Goal: Connect with others: Connect with others

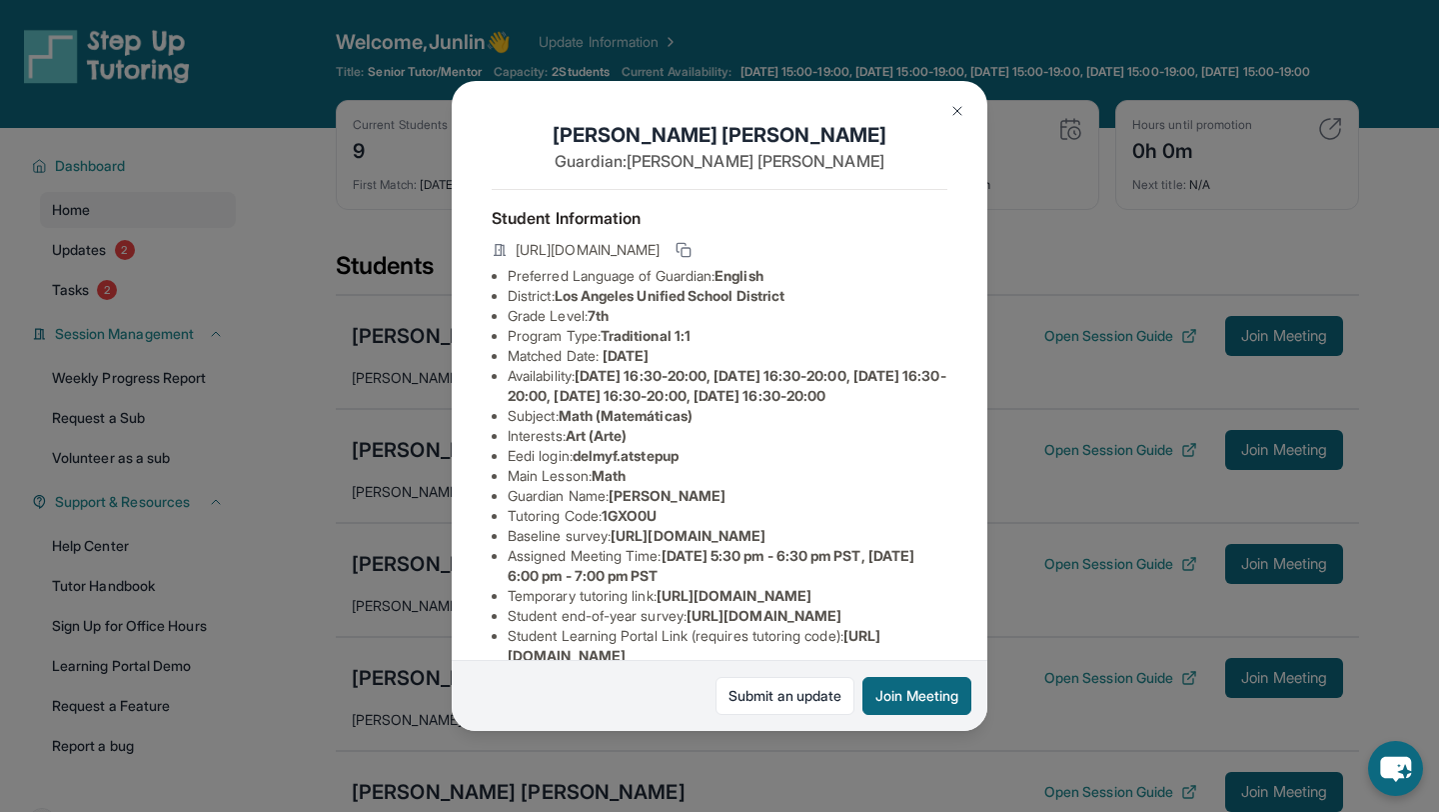
click at [1031, 611] on div "[PERSON_NAME] Guardian: [PERSON_NAME] Student Information [URL][DOMAIN_NAME] Pr…" at bounding box center [719, 406] width 1439 height 812
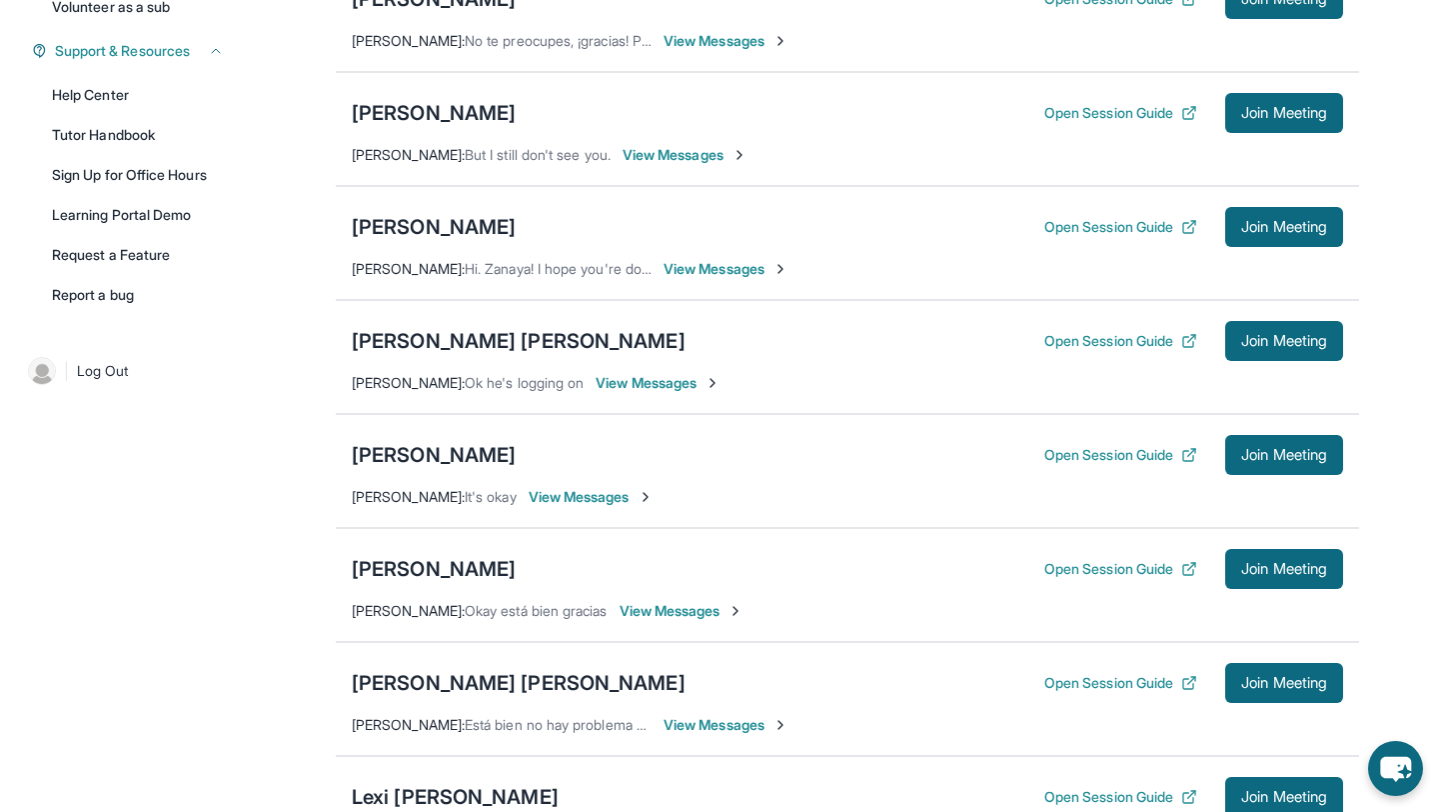
scroll to position [450, 0]
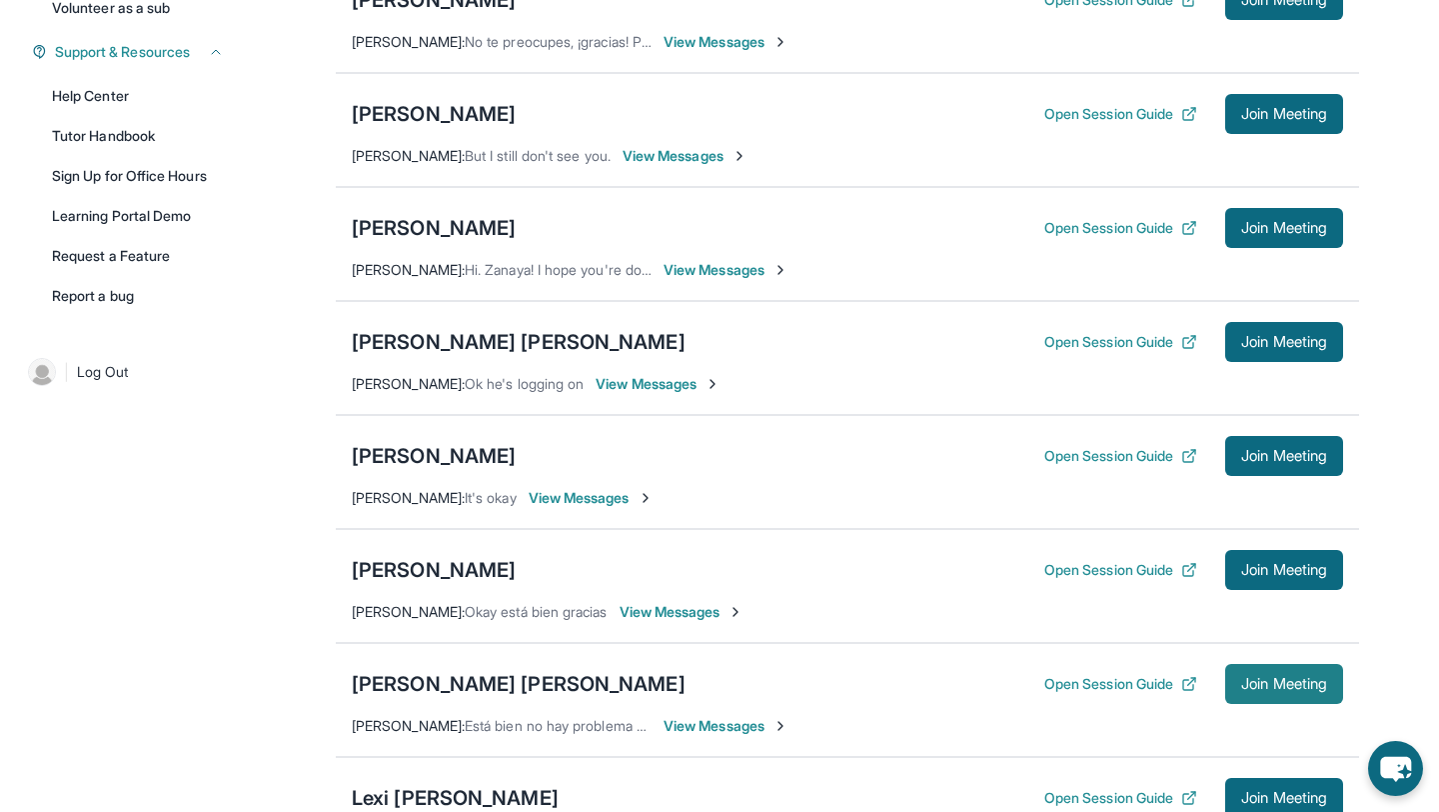
click at [1237, 690] on button "Join Meeting" at bounding box center [1285, 684] width 118 height 40
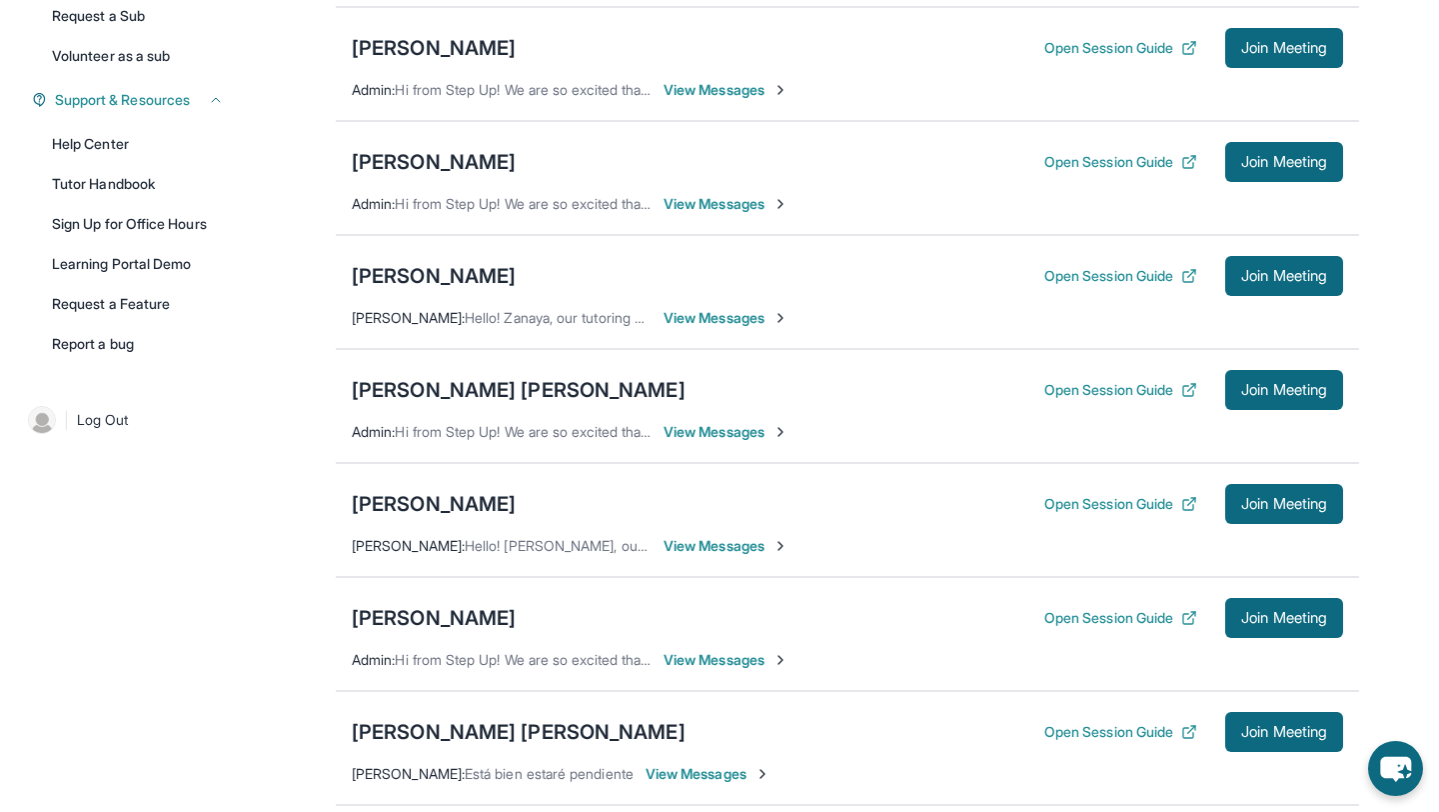
scroll to position [399, 0]
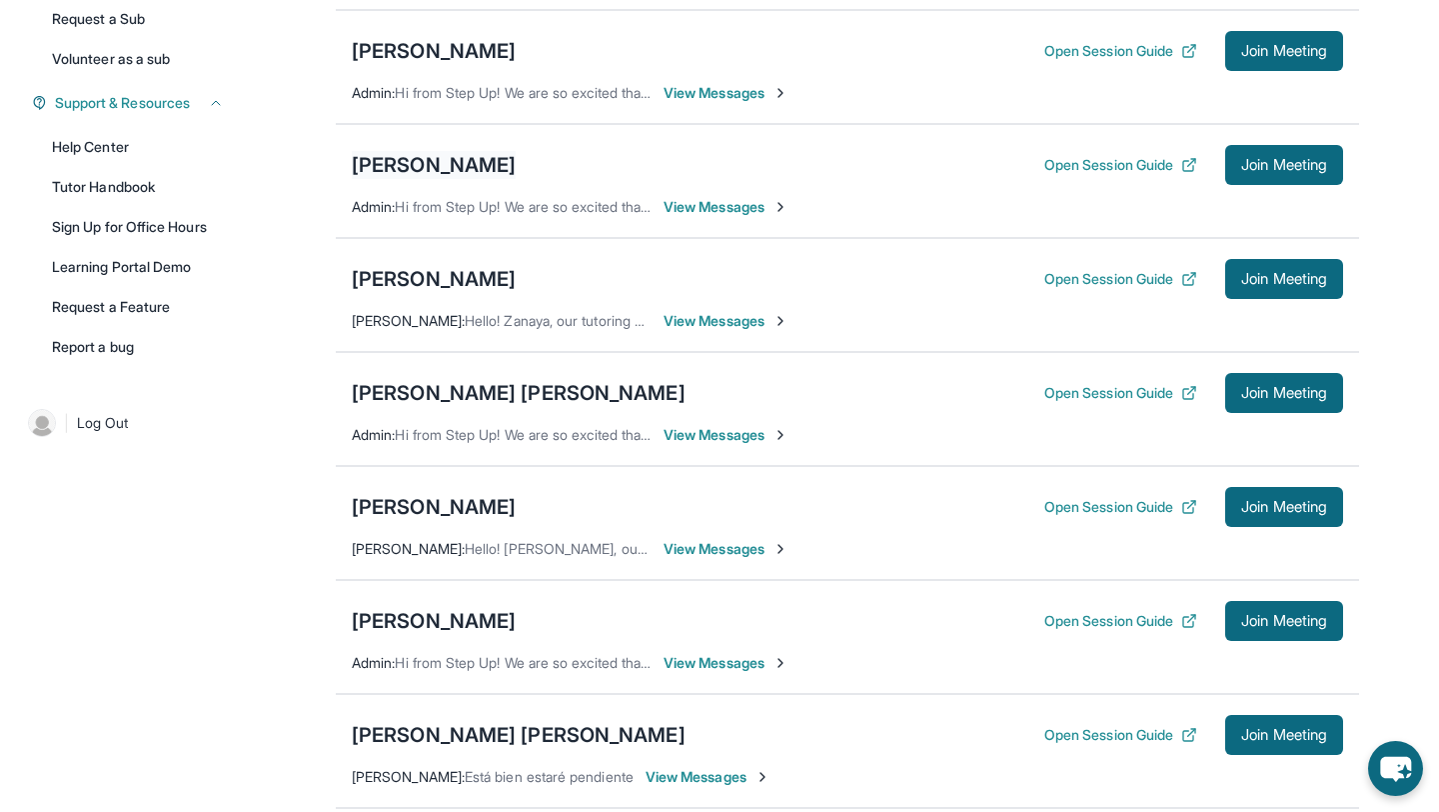
click at [433, 175] on div "[PERSON_NAME]" at bounding box center [434, 165] width 164 height 28
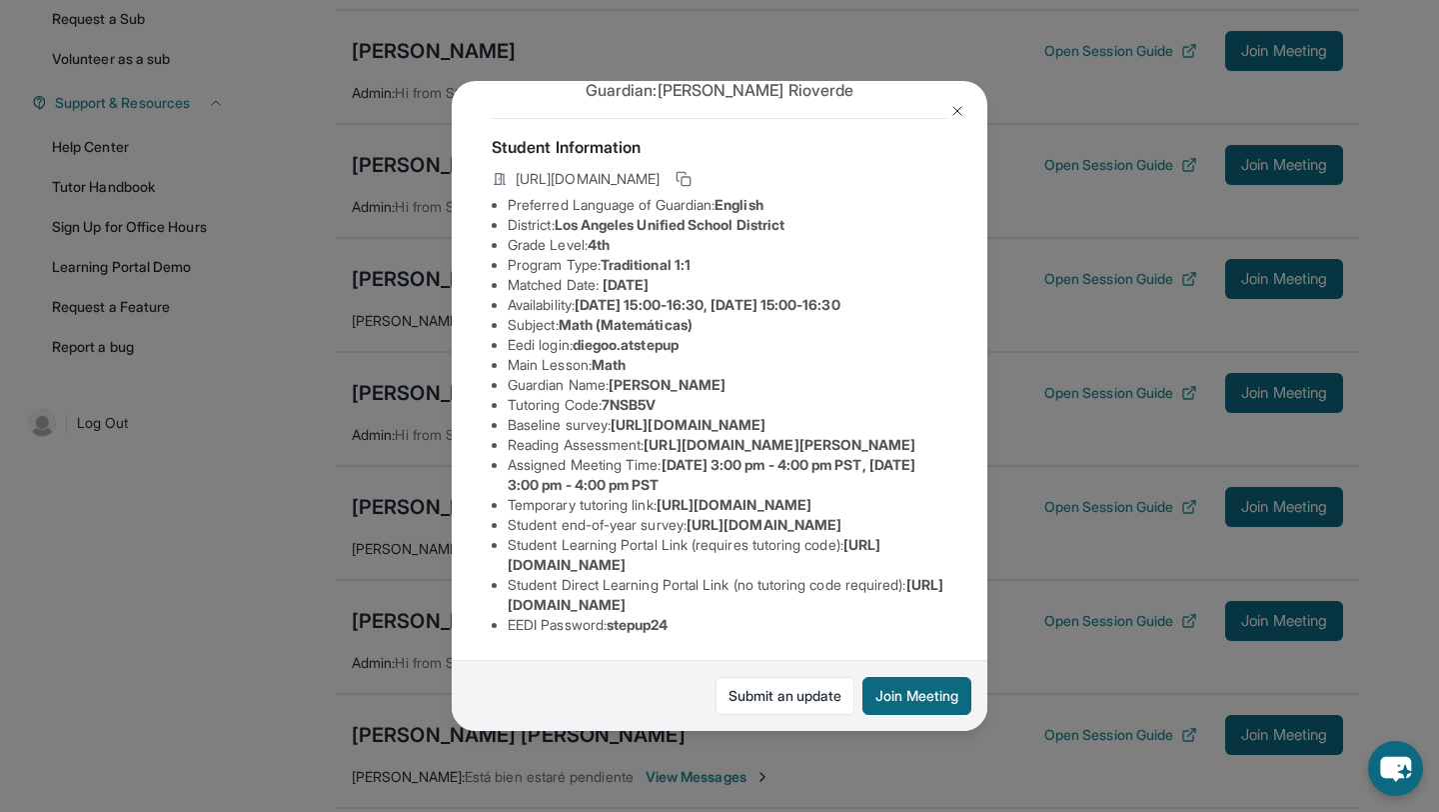
scroll to position [171, 0]
drag, startPoint x: 611, startPoint y: 305, endPoint x: 722, endPoint y: 321, distance: 112.1
click at [722, 322] on ul "Preferred Language of Guardian: English District: [GEOGRAPHIC_DATA] Unified Sch…" at bounding box center [720, 415] width 456 height 440
click at [720, 375] on li "Guardian Name : [PERSON_NAME]" at bounding box center [728, 385] width 440 height 20
drag, startPoint x: 612, startPoint y: 304, endPoint x: 689, endPoint y: 308, distance: 77.1
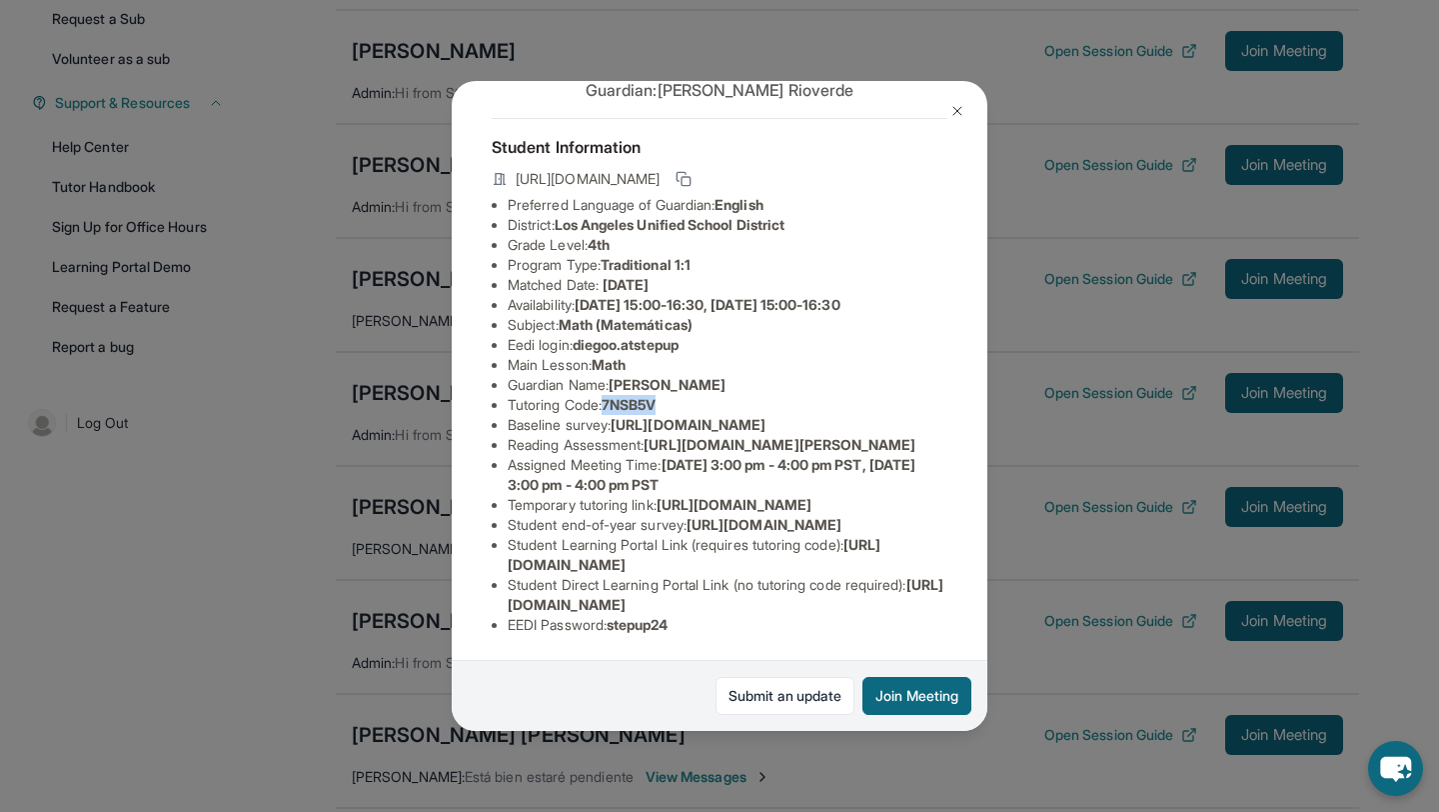
click at [689, 395] on li "Tutoring Code : 7NSB5V" at bounding box center [728, 405] width 440 height 20
copy span "7NSB5V"
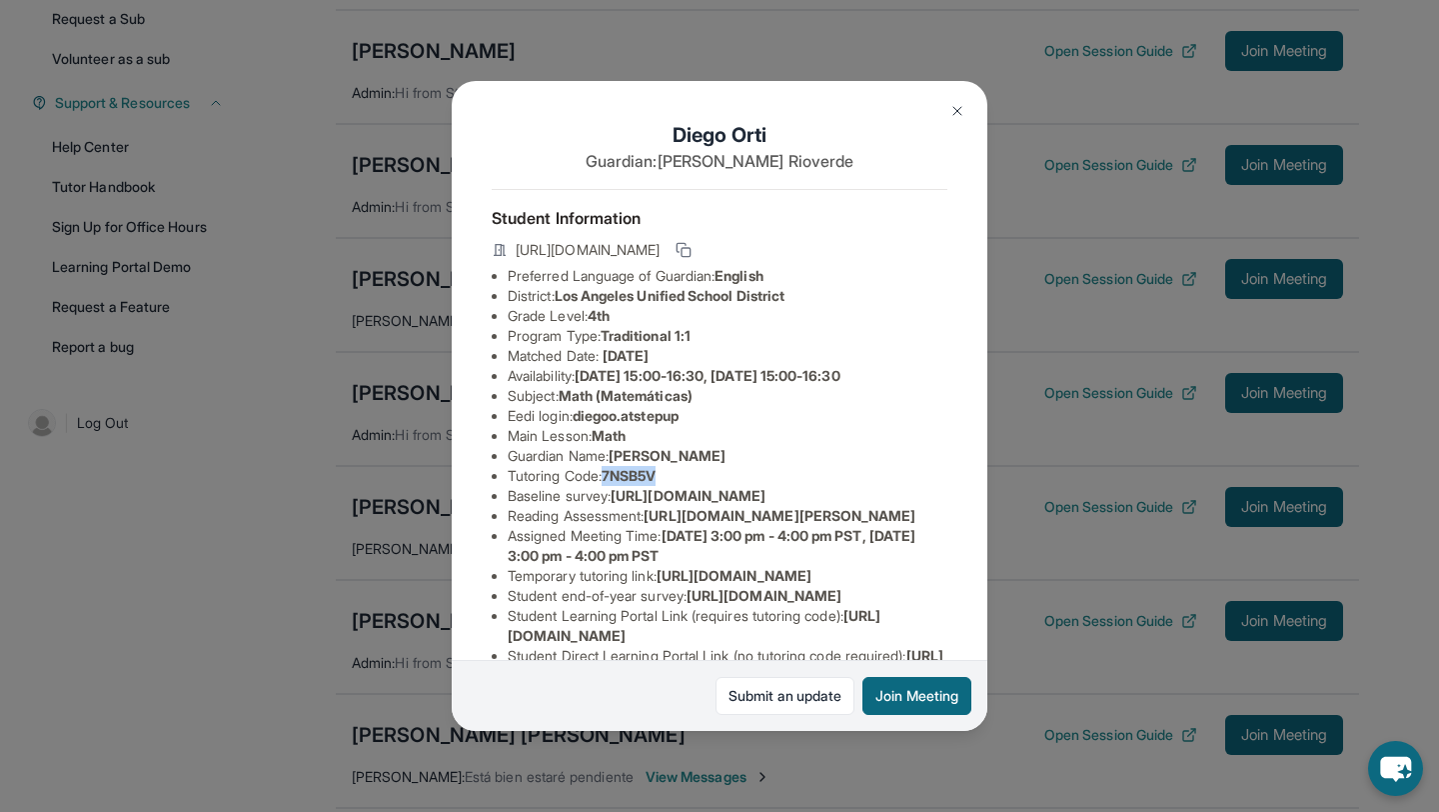
click at [1060, 433] on div "[PERSON_NAME] Guardian: [PERSON_NAME] Student Information [URL][DOMAIN_NAME] Pr…" at bounding box center [719, 406] width 1439 height 812
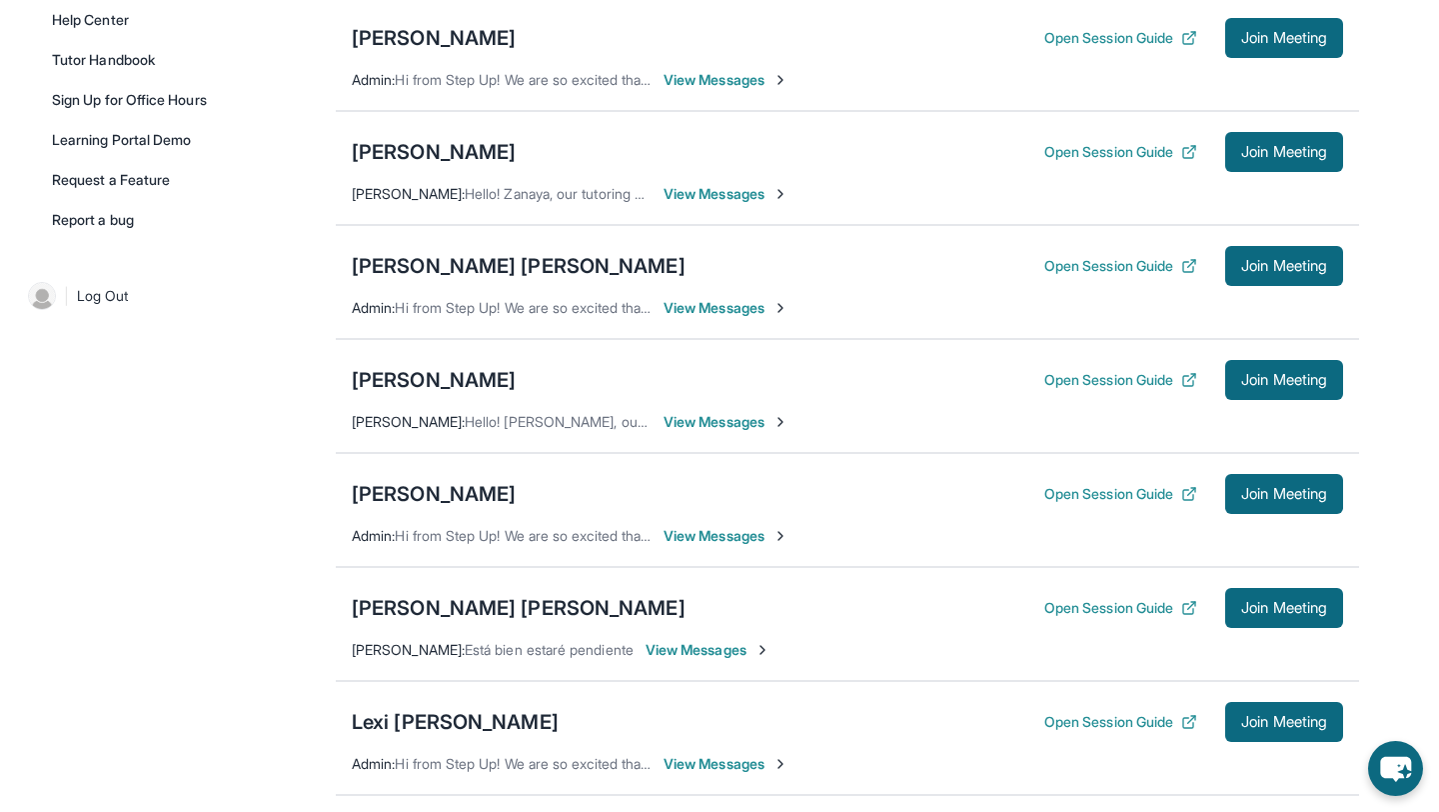
scroll to position [541, 0]
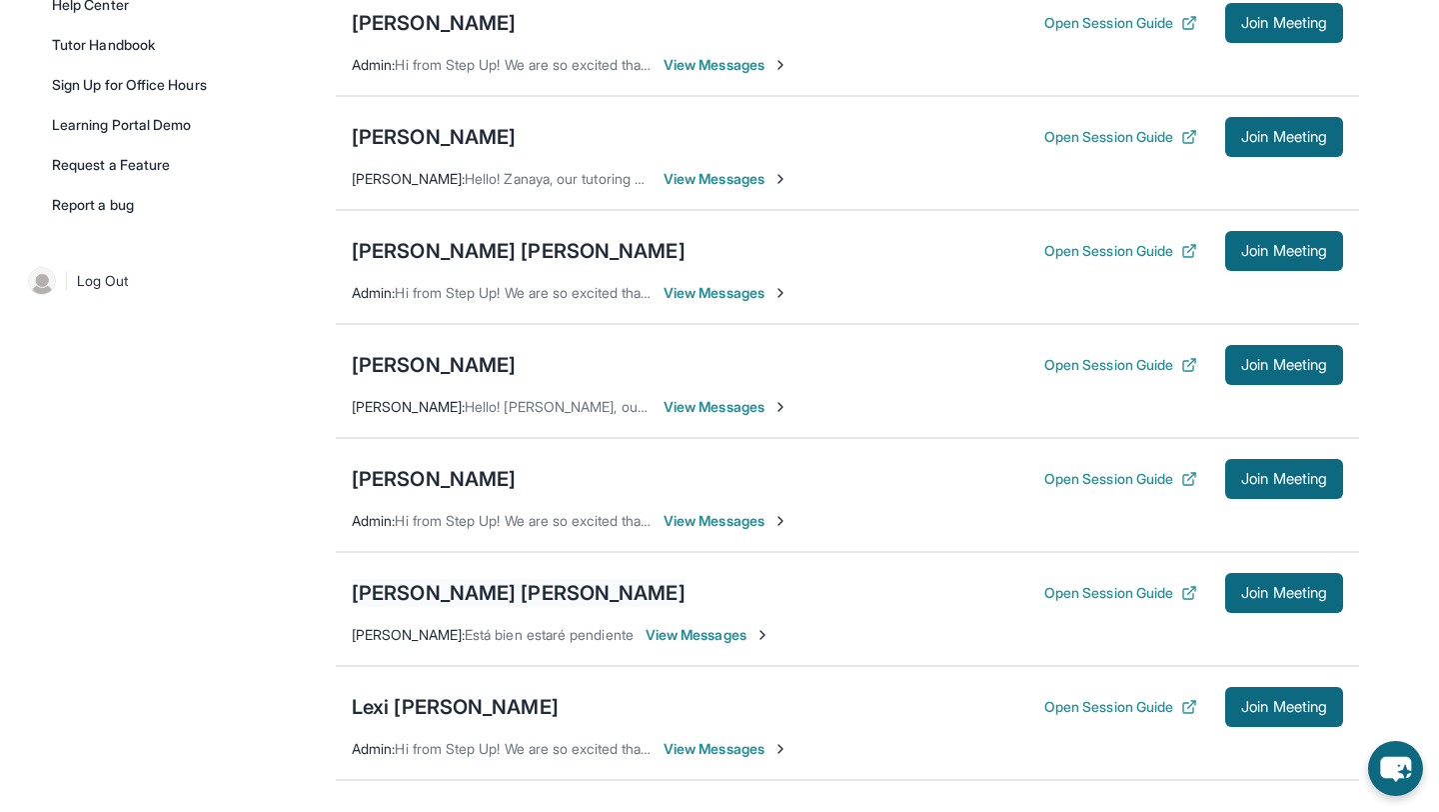
click at [560, 602] on div "[PERSON_NAME] [PERSON_NAME]" at bounding box center [519, 593] width 334 height 28
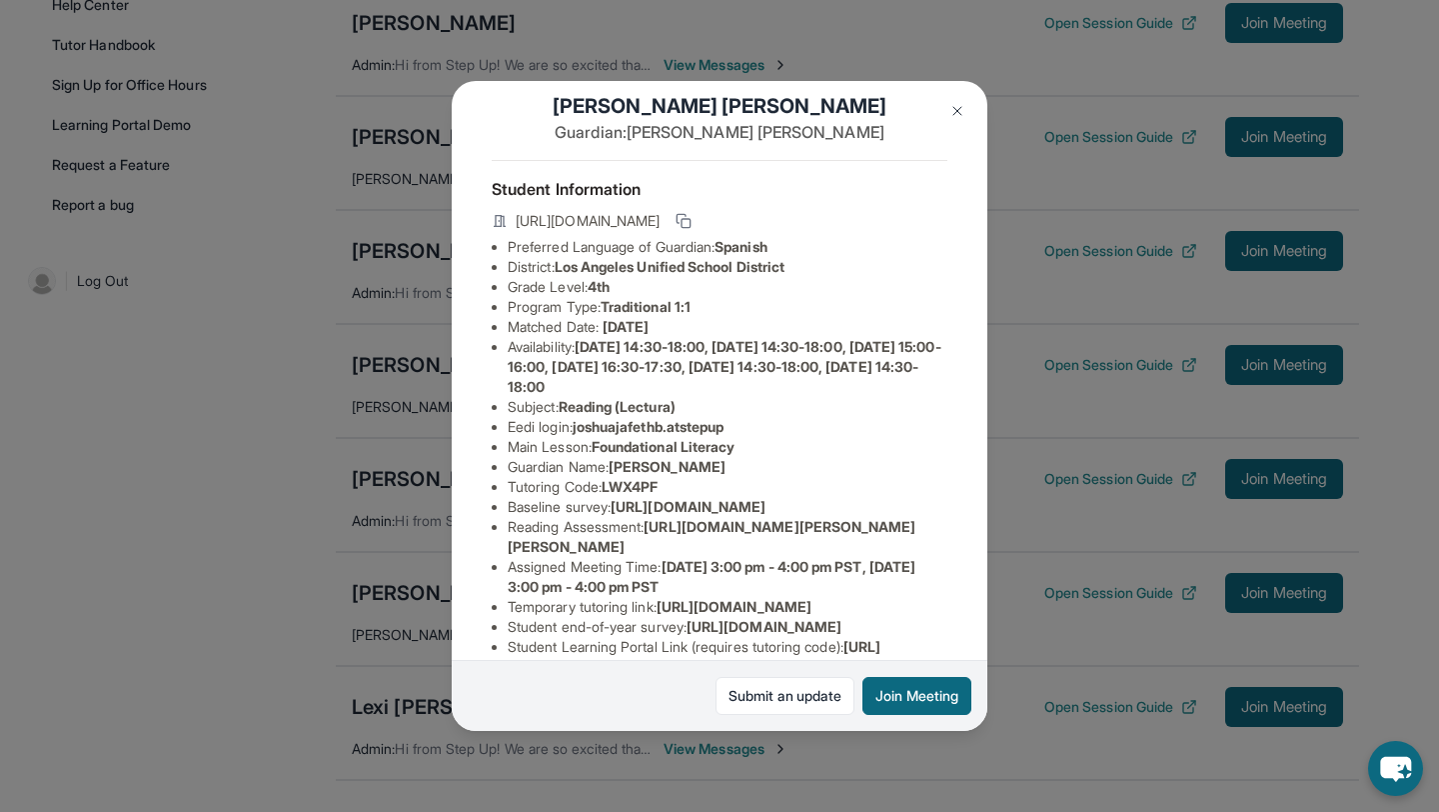
scroll to position [18, 0]
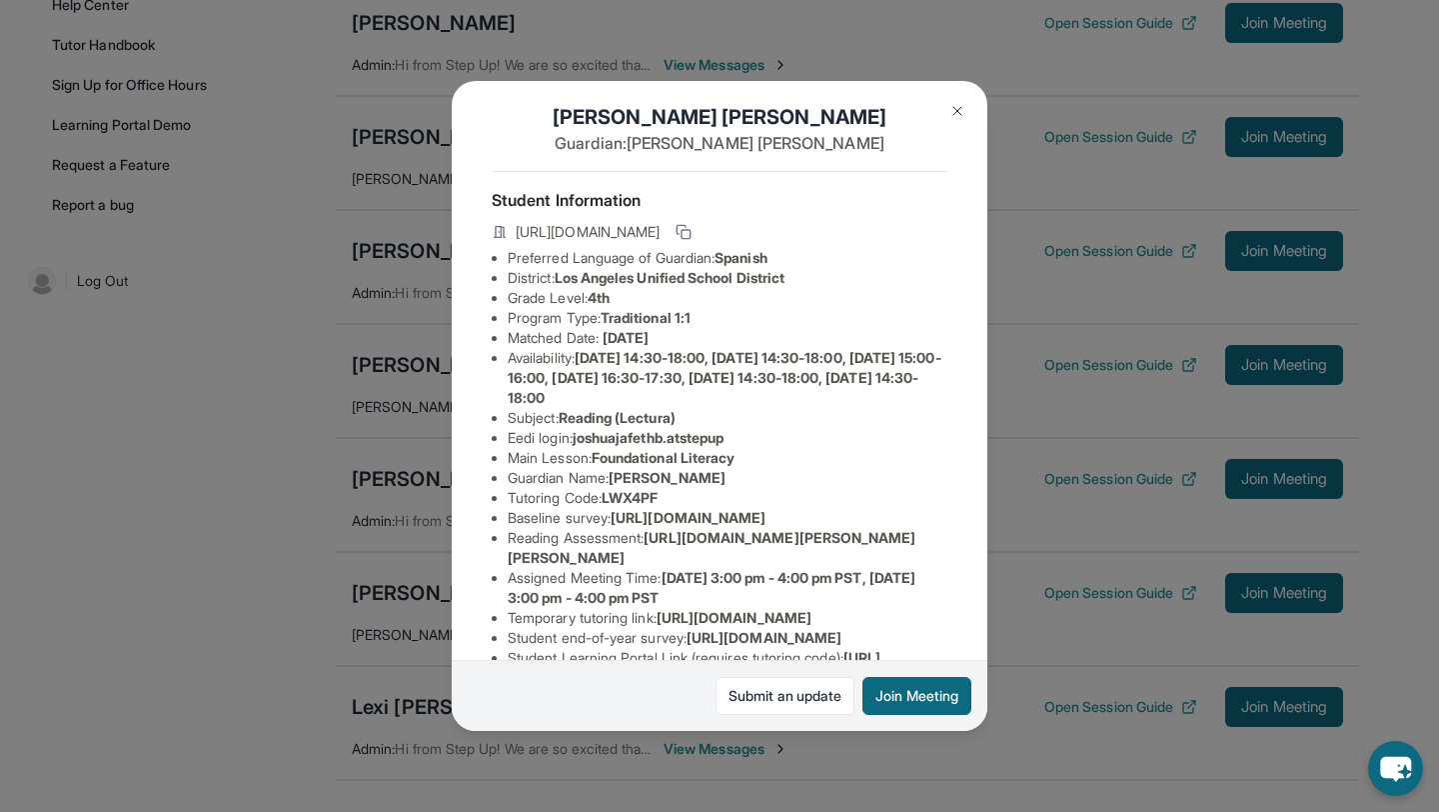
click at [1097, 216] on div "[PERSON_NAME] [PERSON_NAME] Guardian: [PERSON_NAME] Student Information [URL][D…" at bounding box center [719, 406] width 1439 height 812
